Goal: Task Accomplishment & Management: Manage account settings

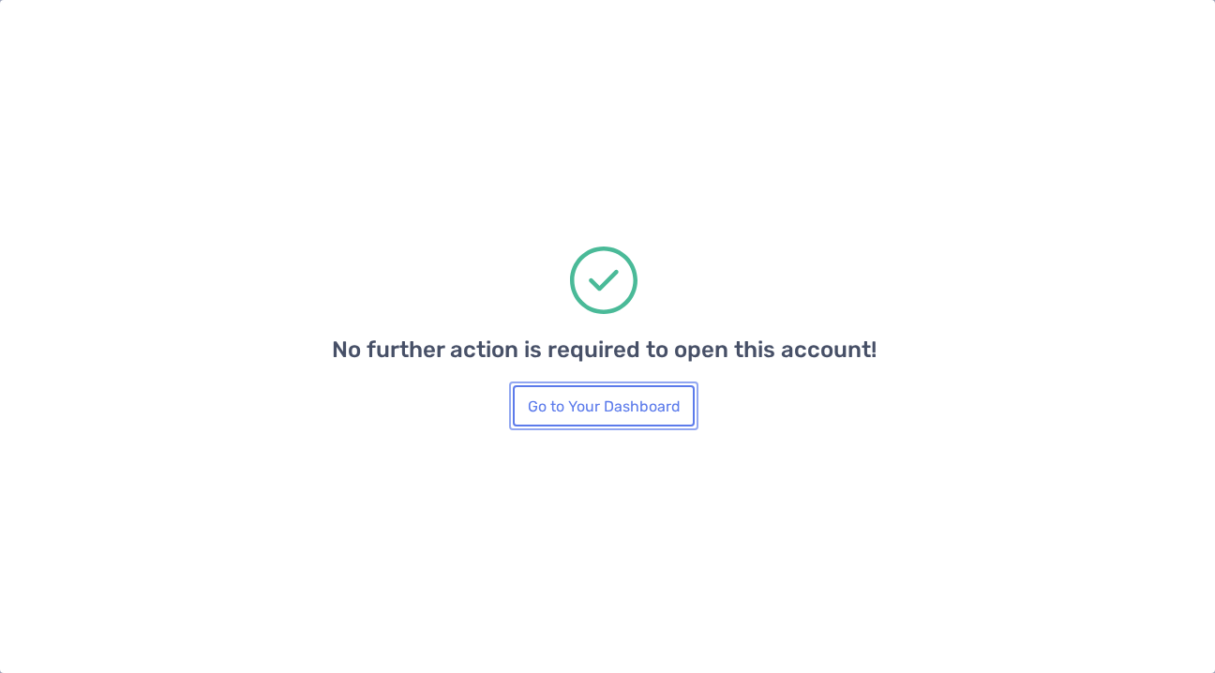
click at [550, 414] on button "Go to Your Dashboard" at bounding box center [604, 405] width 182 height 41
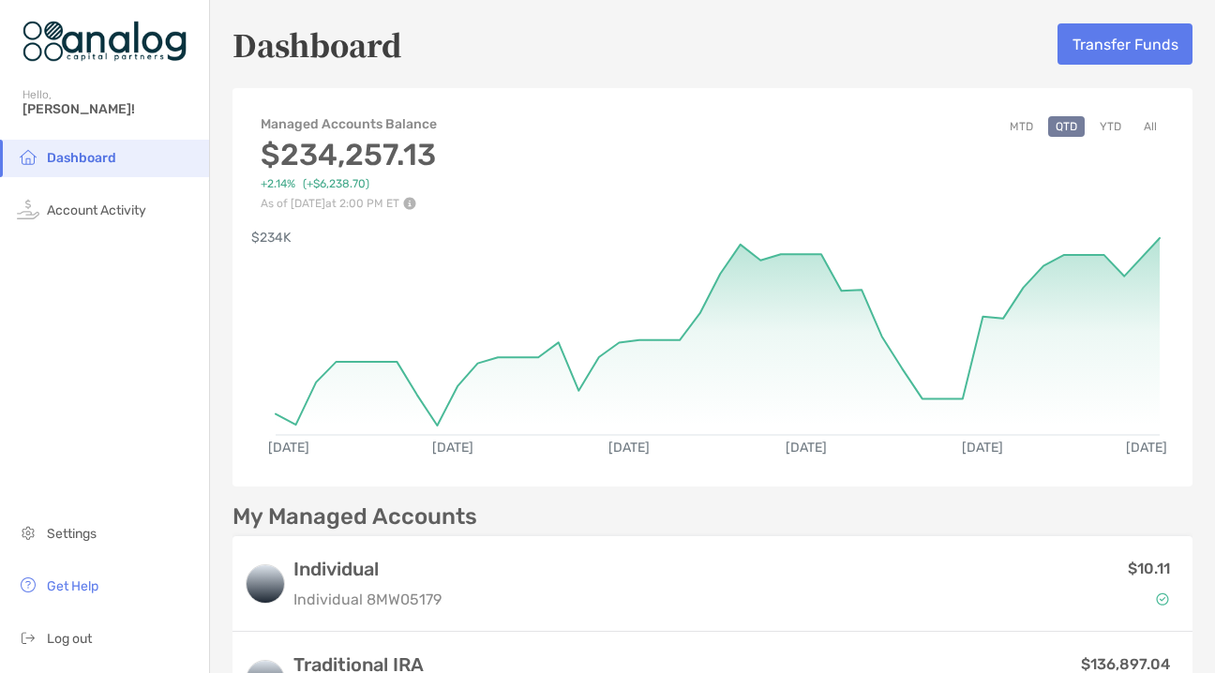
click at [1148, 130] on button "All" at bounding box center [1151, 126] width 28 height 21
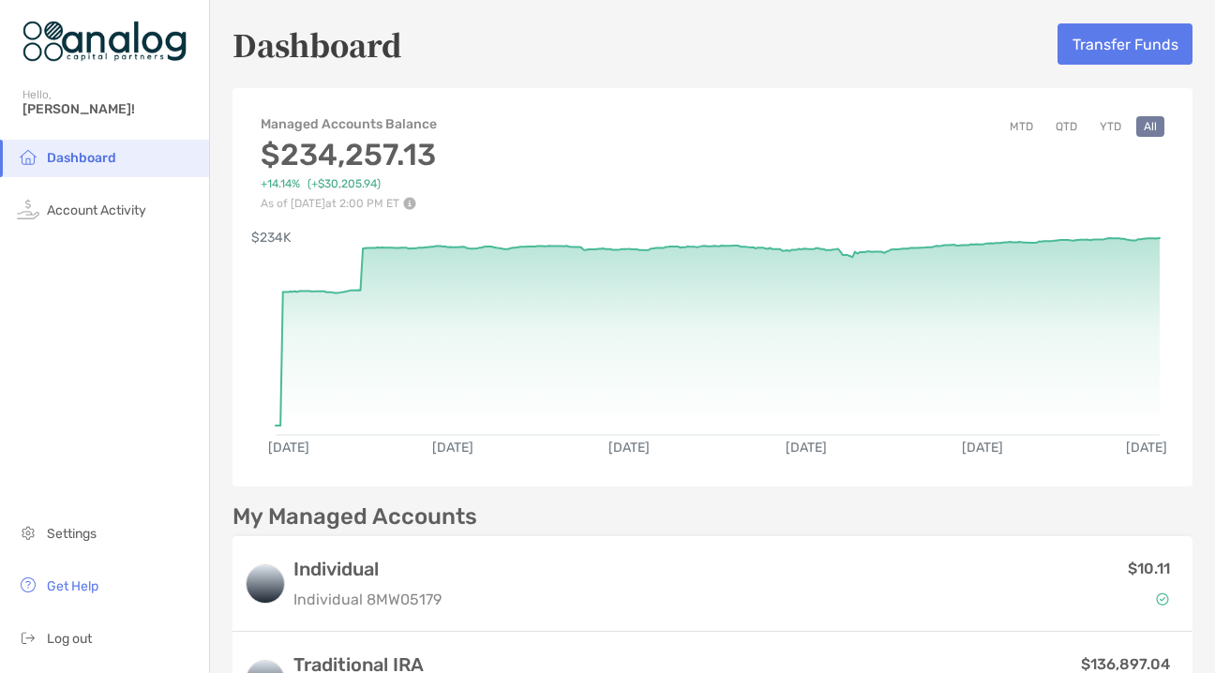
click at [1023, 126] on button "MTD" at bounding box center [1021, 126] width 38 height 21
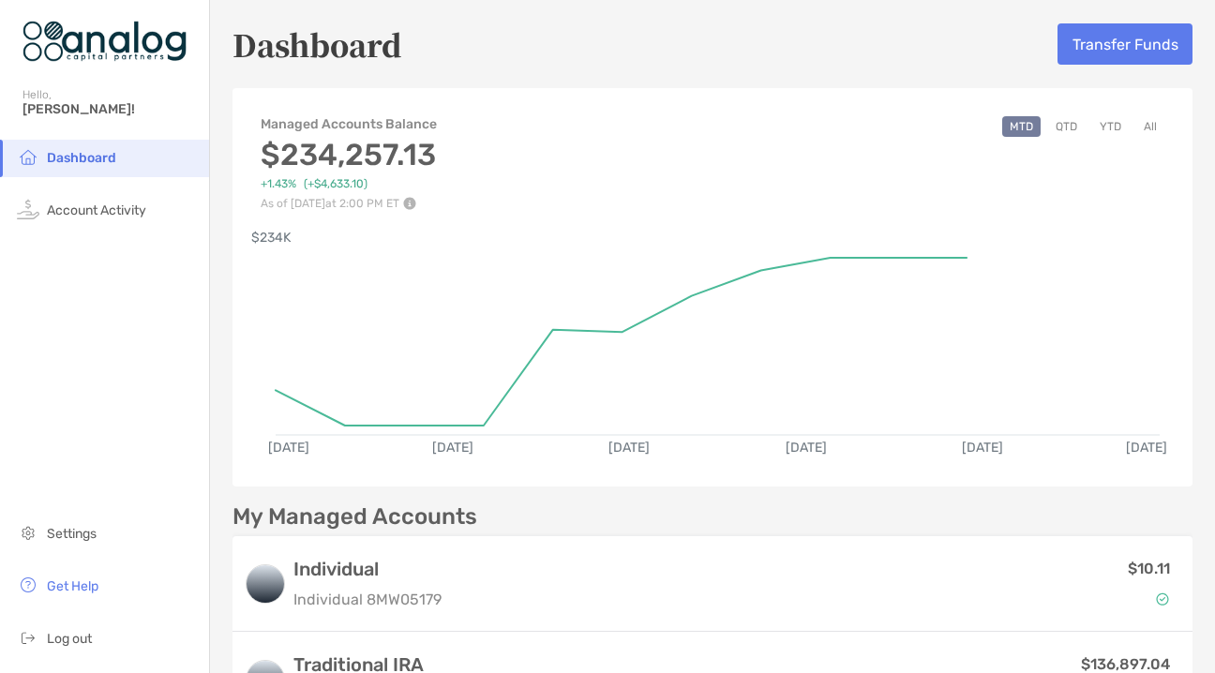
click at [1068, 128] on button "QTD" at bounding box center [1066, 126] width 37 height 21
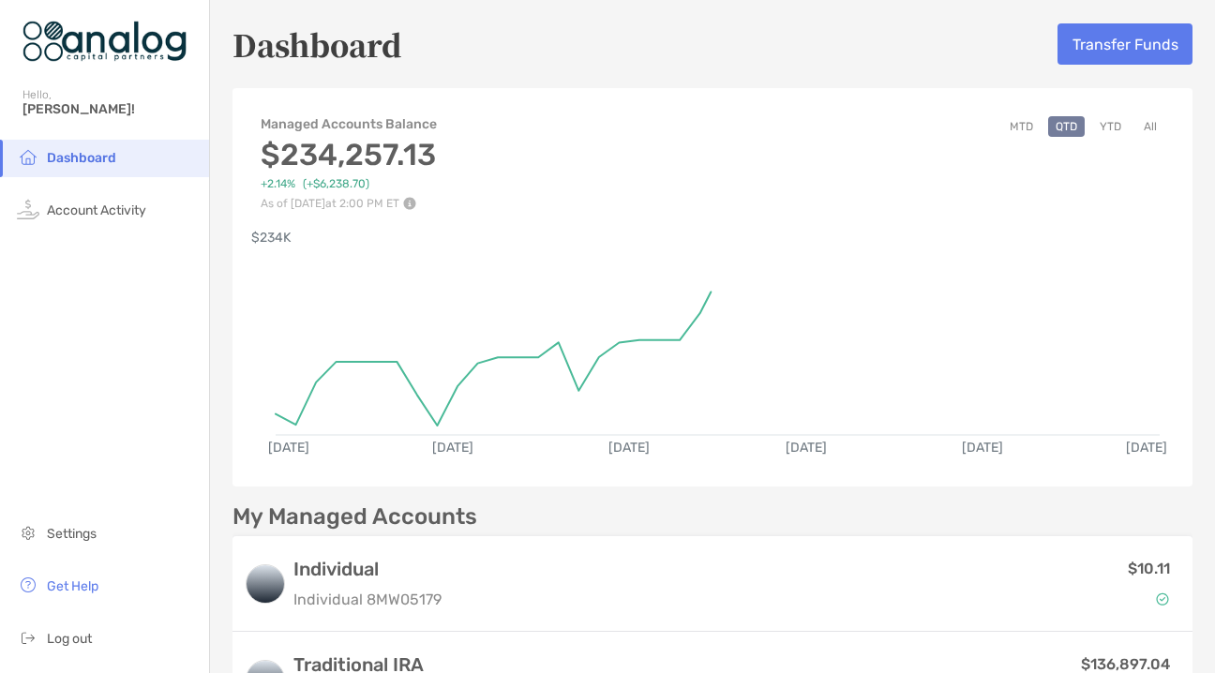
click at [1119, 128] on button "YTD" at bounding box center [1111, 126] width 37 height 21
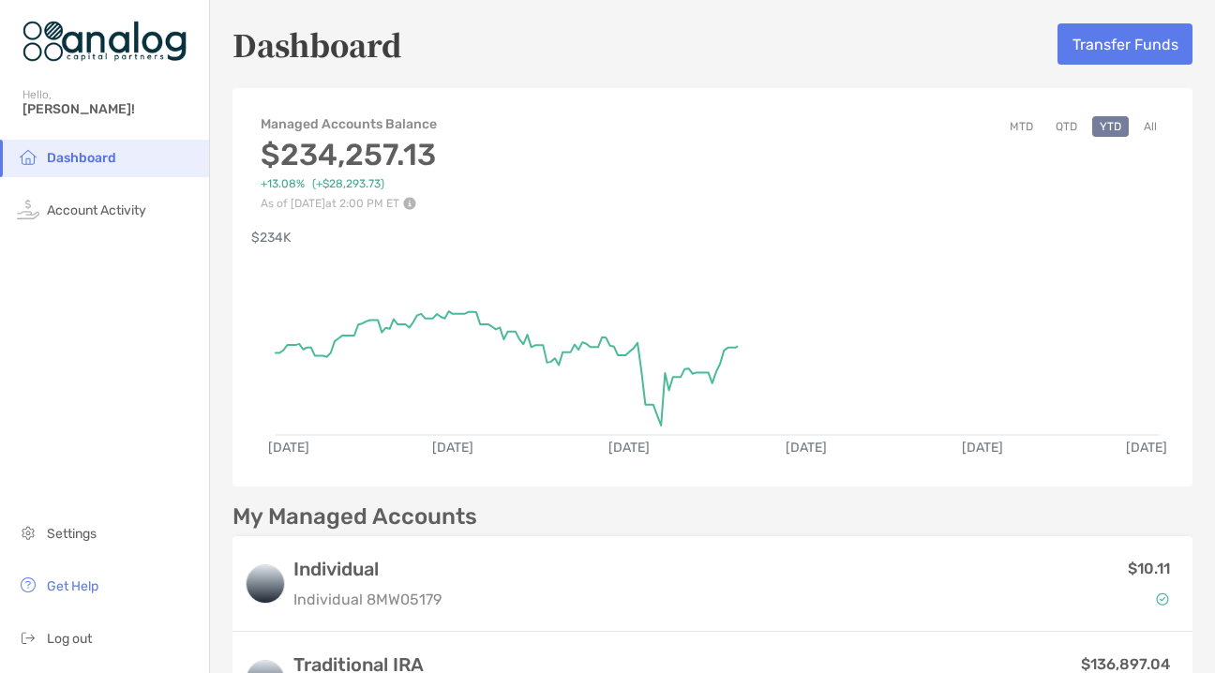
click at [1150, 128] on button "All" at bounding box center [1151, 126] width 28 height 21
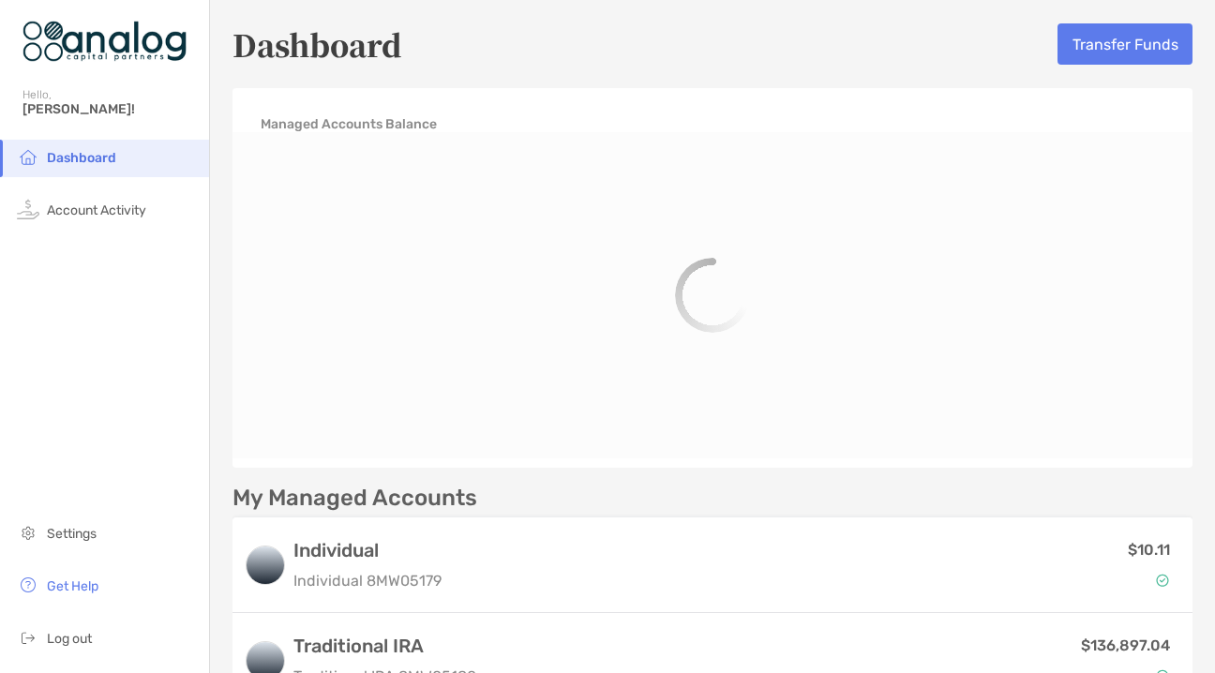
click at [1150, 128] on div "Managed Accounts Balance" at bounding box center [713, 115] width 960 height 35
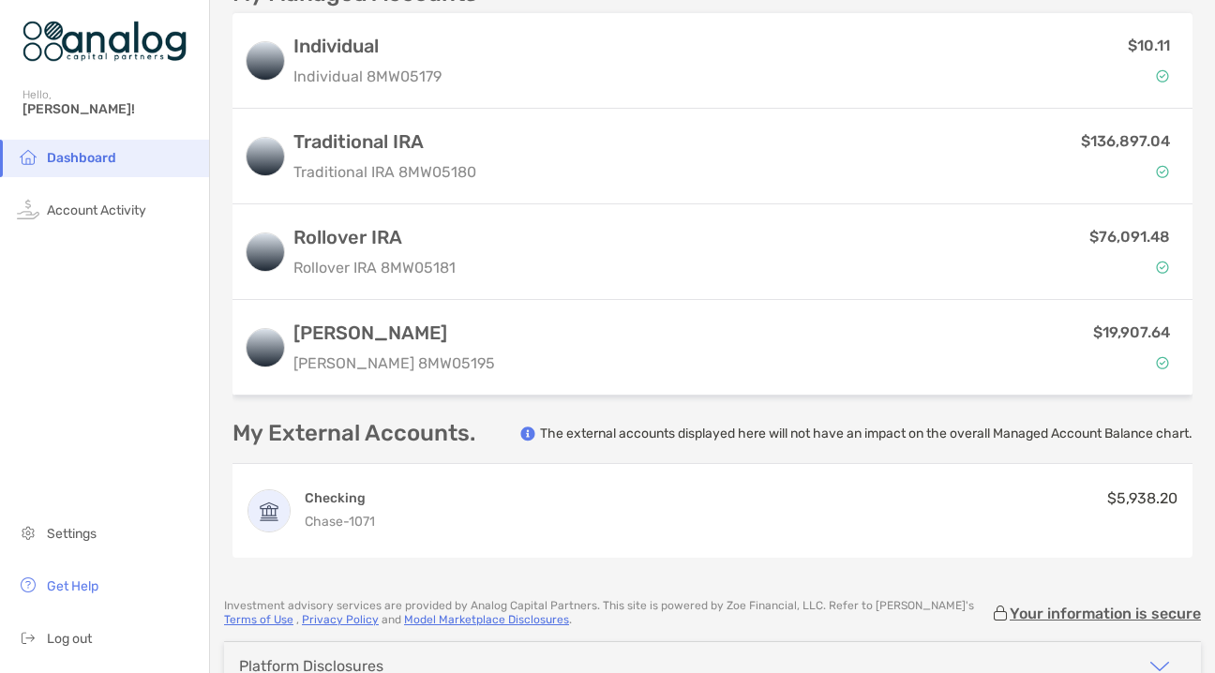
scroll to position [630, 0]
